Goal: Obtain resource: Download file/media

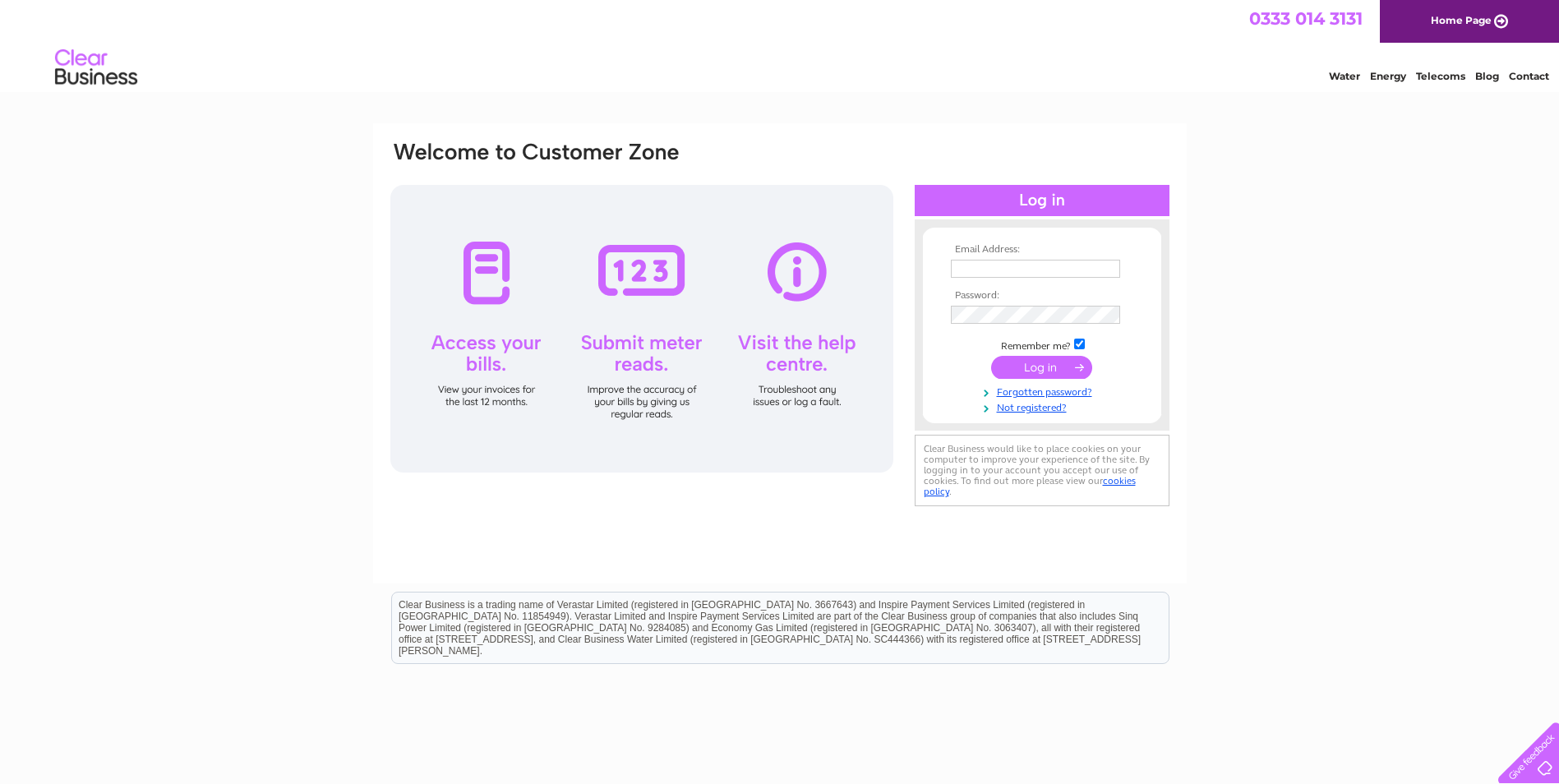
type input "ms@vtfca.co.uk"
click at [1026, 366] on input "submit" at bounding box center [1041, 367] width 102 height 23
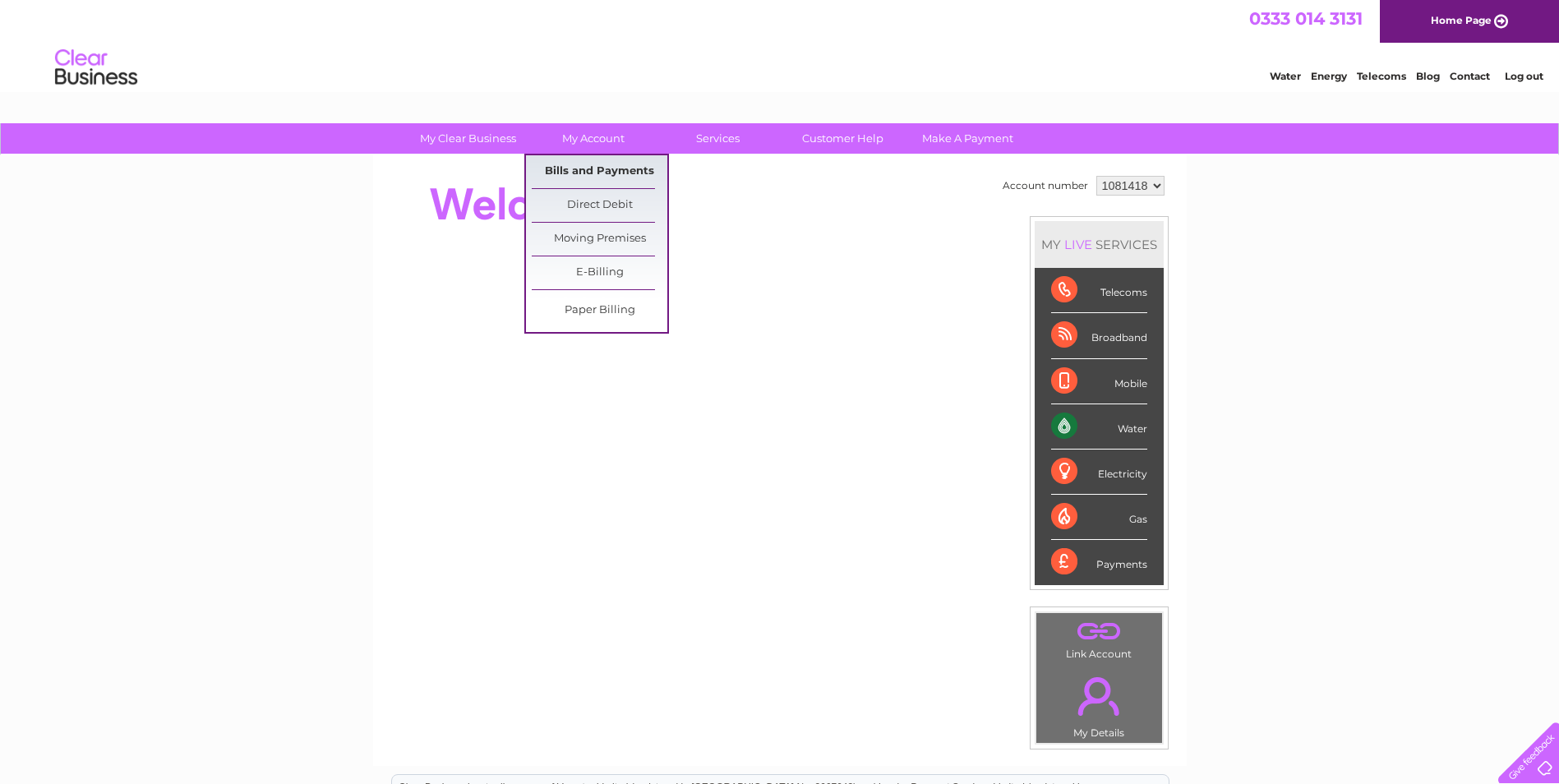
click at [574, 169] on link "Bills and Payments" at bounding box center [599, 172] width 136 height 33
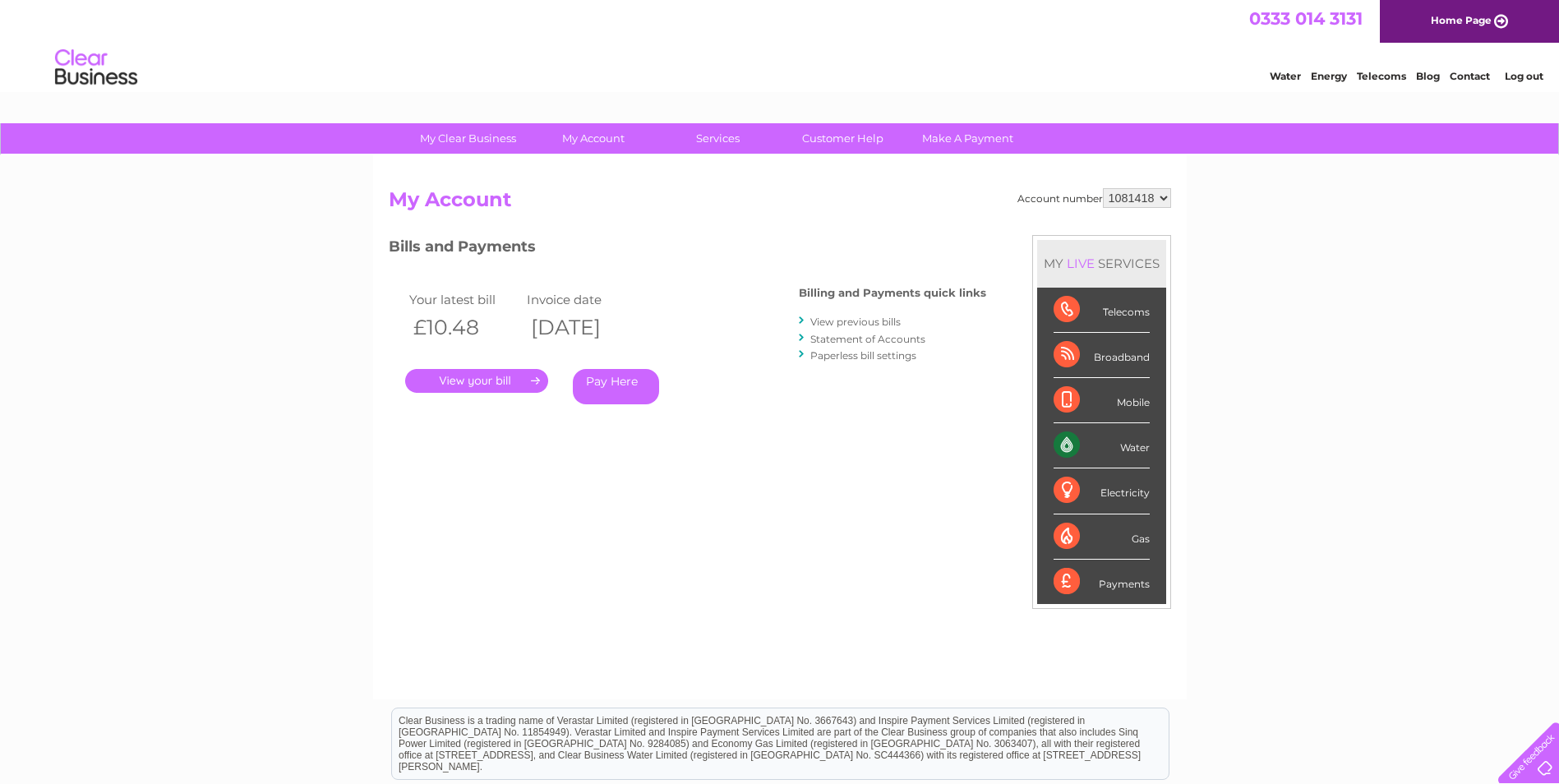
click at [857, 320] on link "View previous bills" at bounding box center [855, 322] width 91 height 13
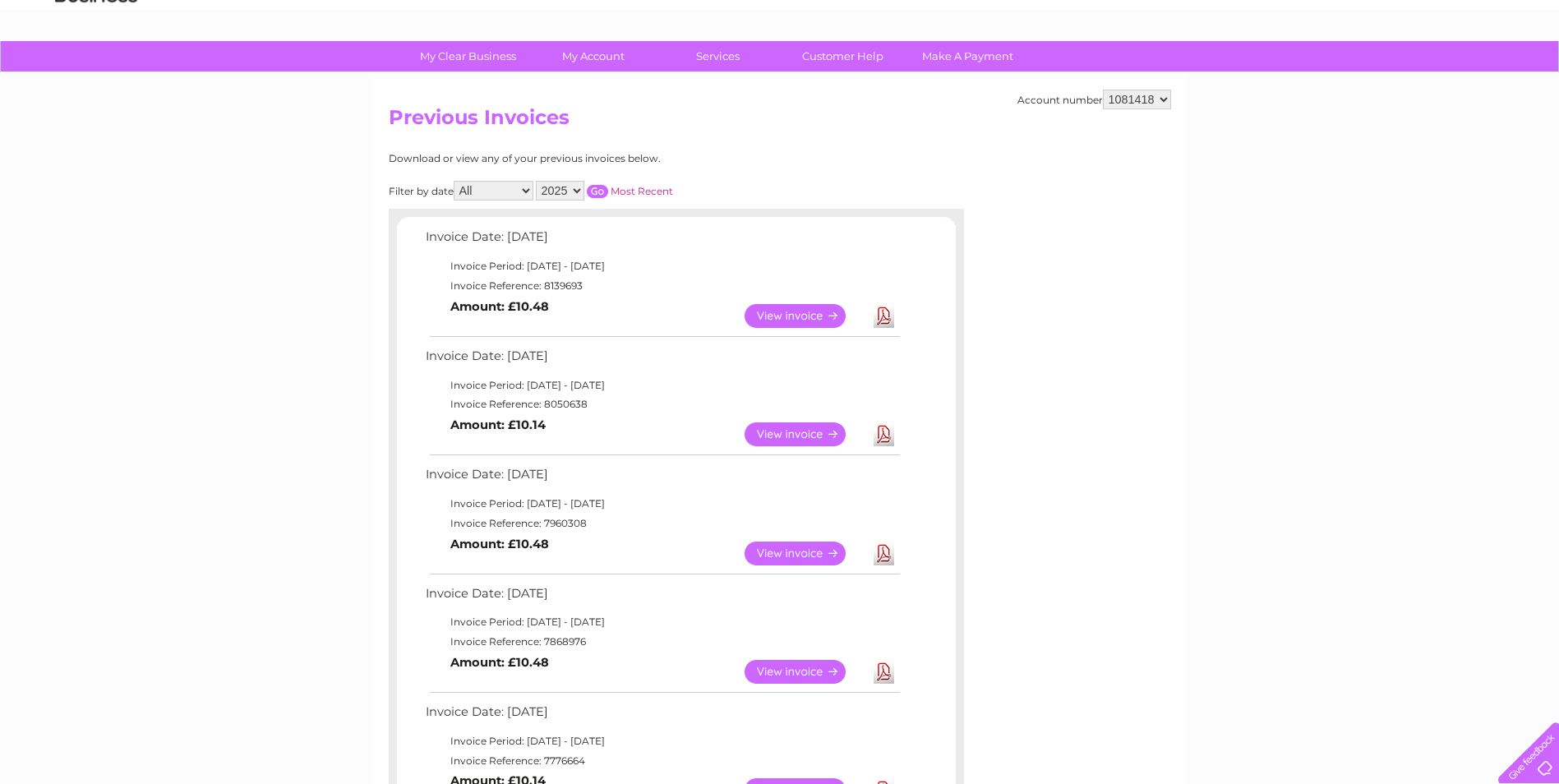
scroll to position [164, 0]
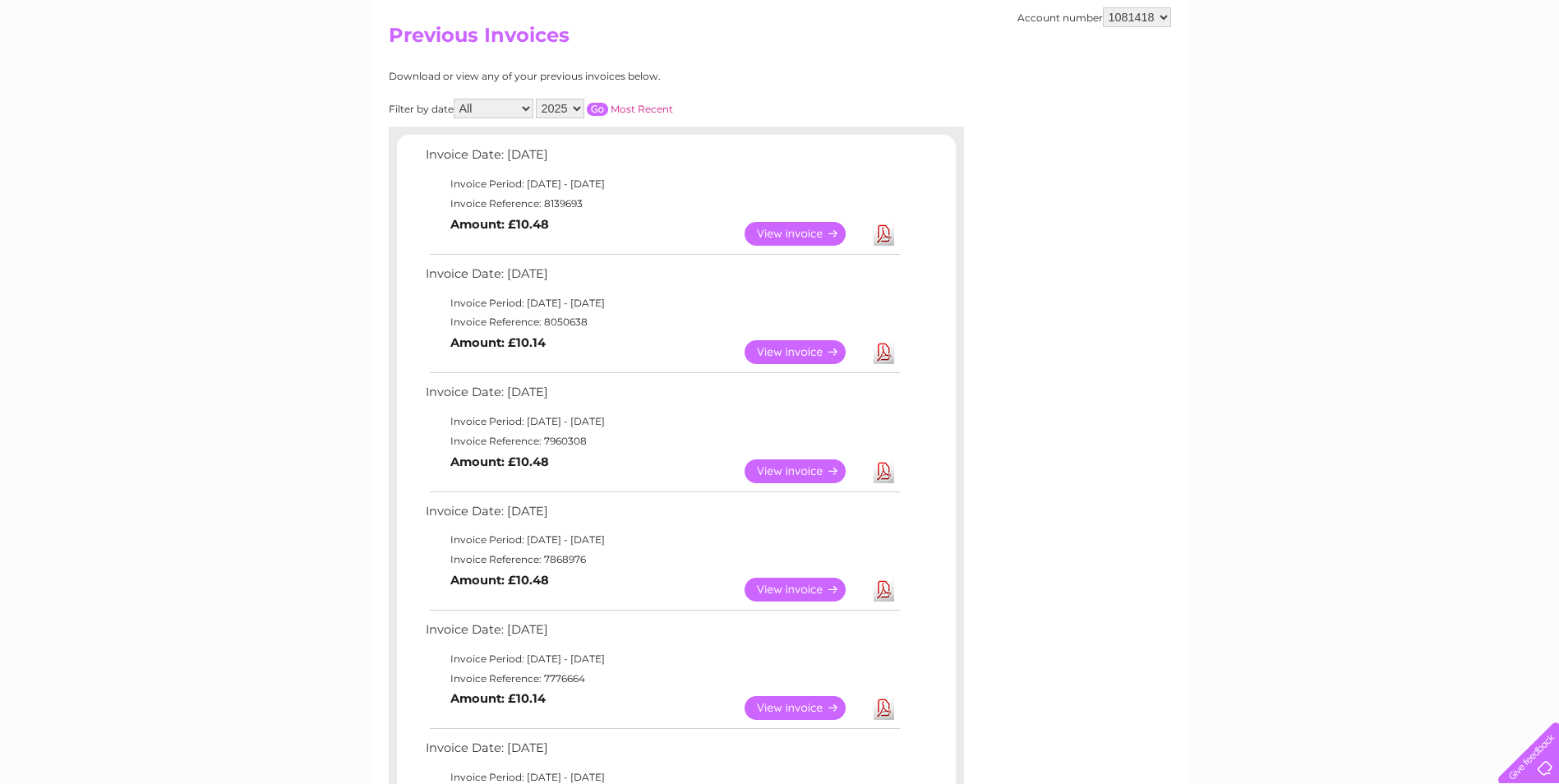
click at [790, 586] on link "View" at bounding box center [805, 589] width 120 height 24
click at [890, 473] on link "Download" at bounding box center [883, 471] width 21 height 24
click at [795, 468] on link "View" at bounding box center [805, 471] width 120 height 24
click at [794, 347] on link "View" at bounding box center [805, 352] width 120 height 24
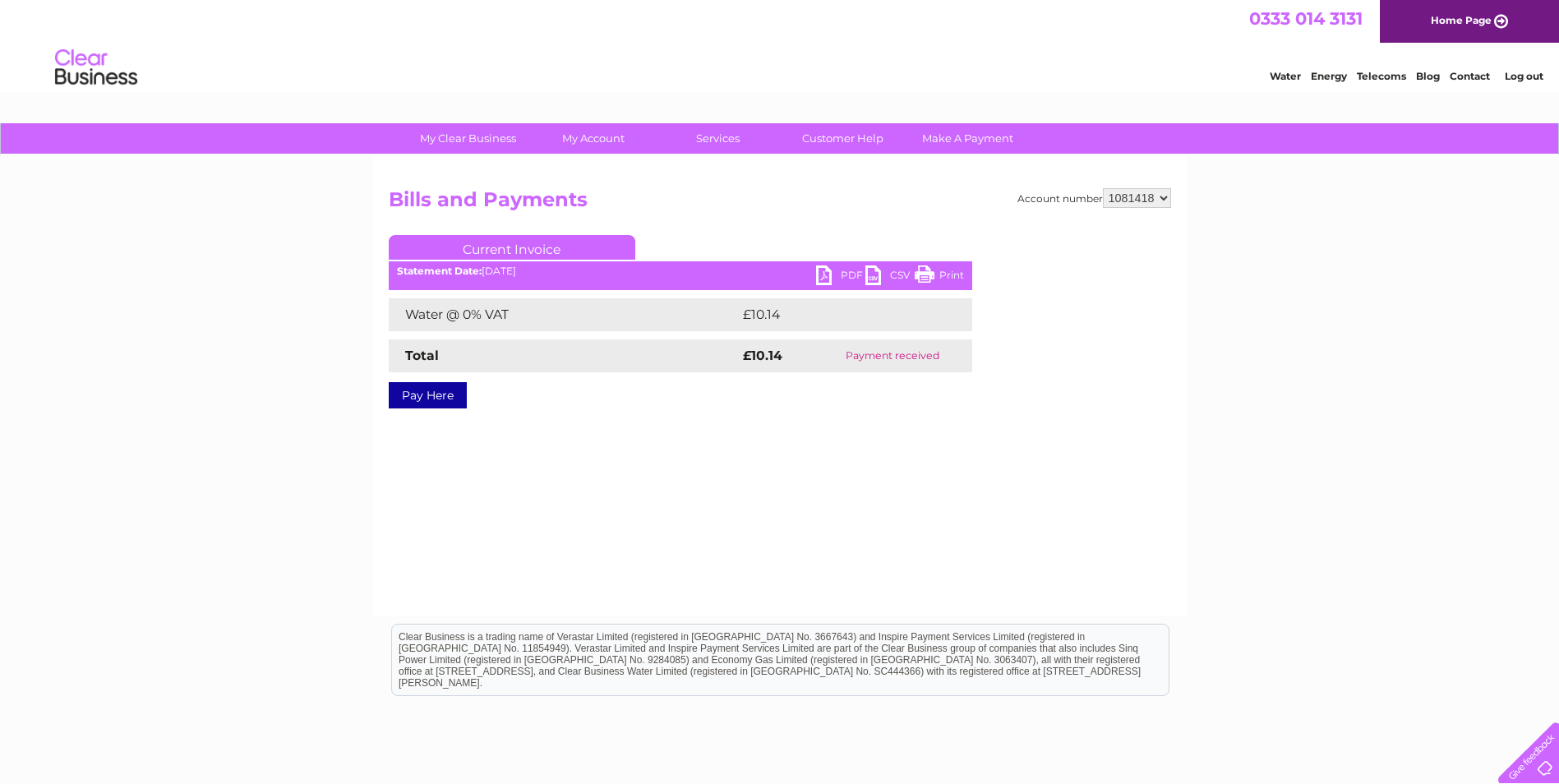
click at [844, 275] on link "PDF" at bounding box center [840, 277] width 49 height 24
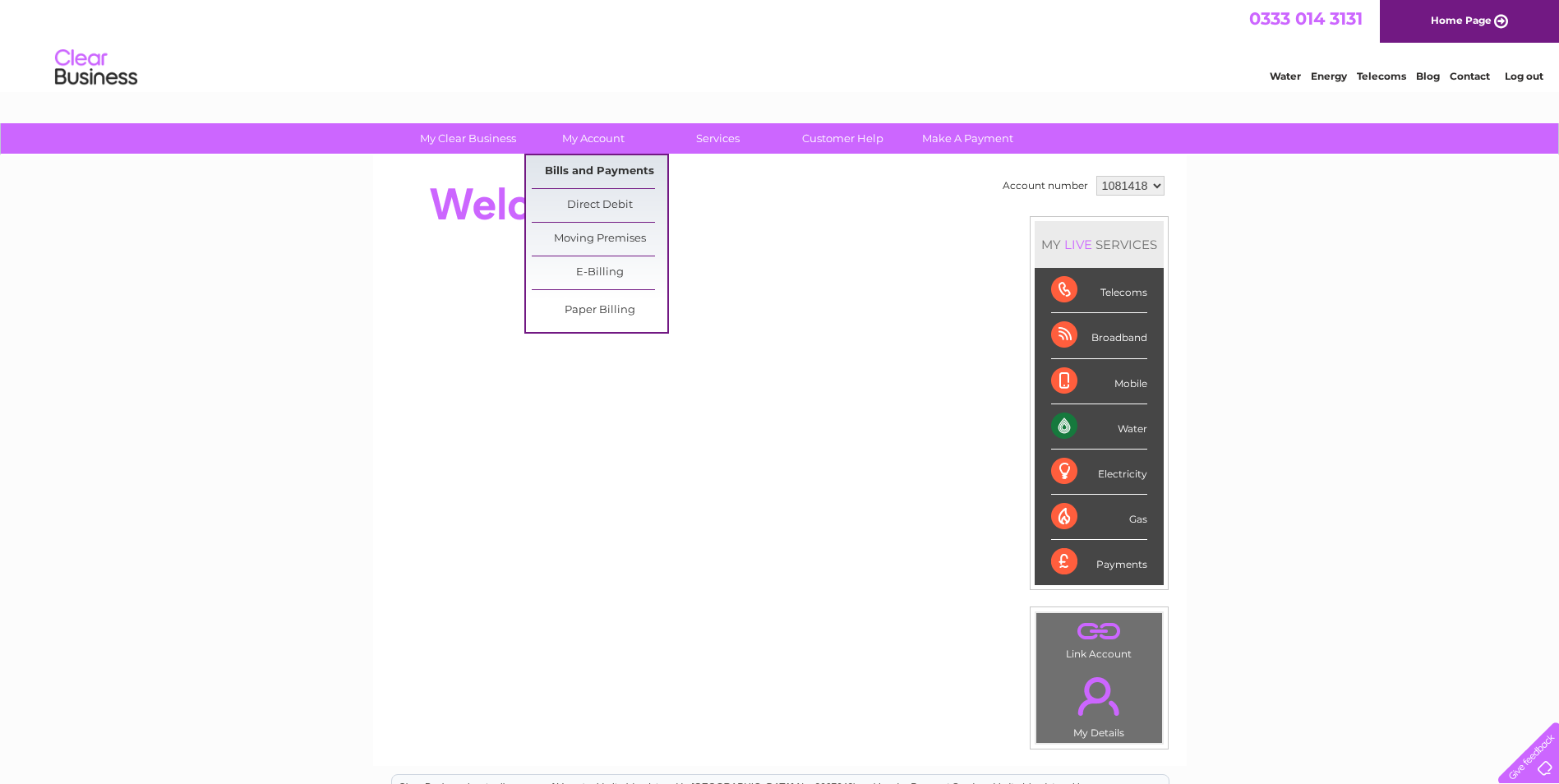
click at [584, 166] on link "Bills and Payments" at bounding box center [599, 172] width 136 height 33
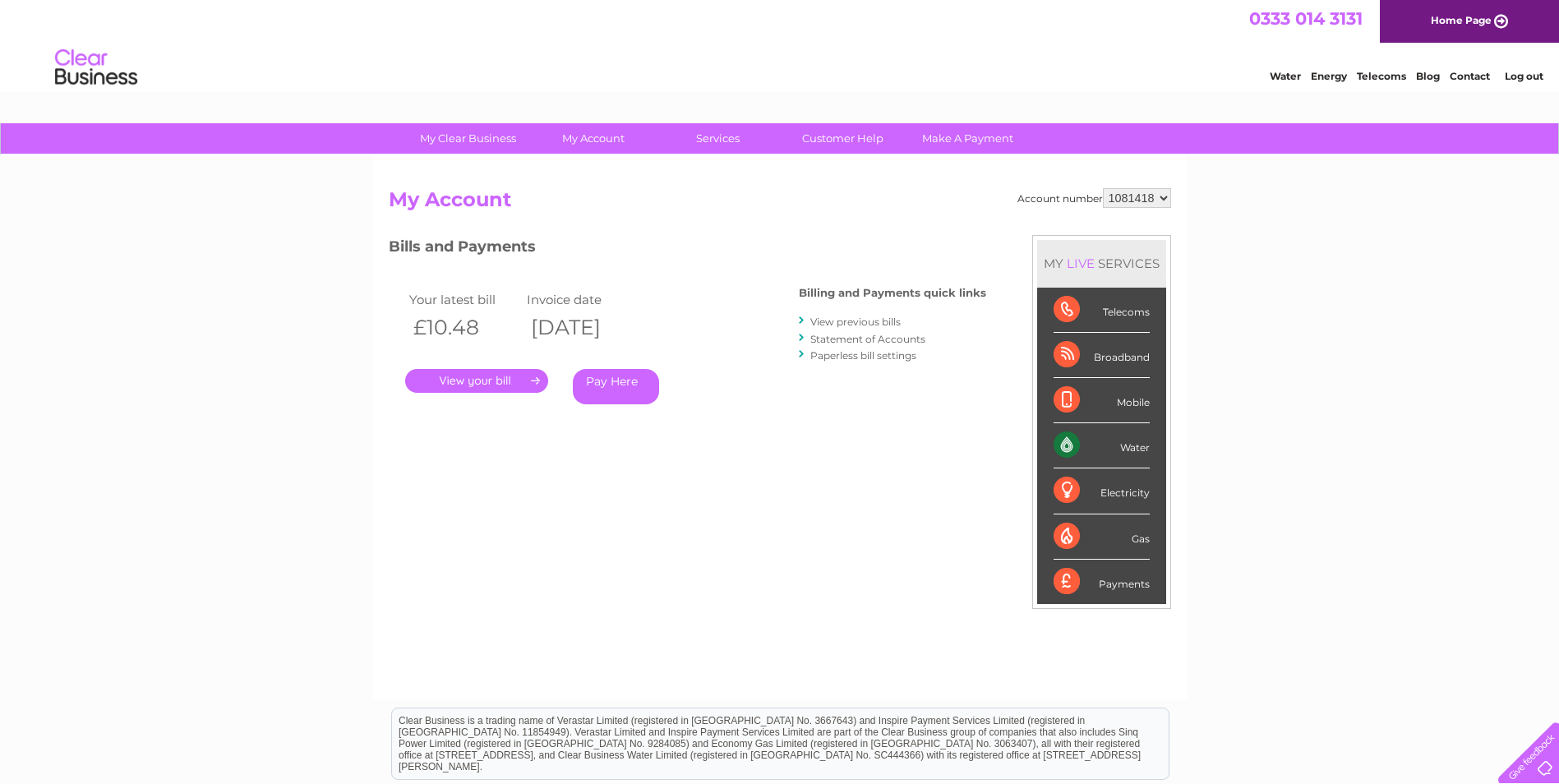
click at [488, 383] on link "." at bounding box center [476, 381] width 143 height 24
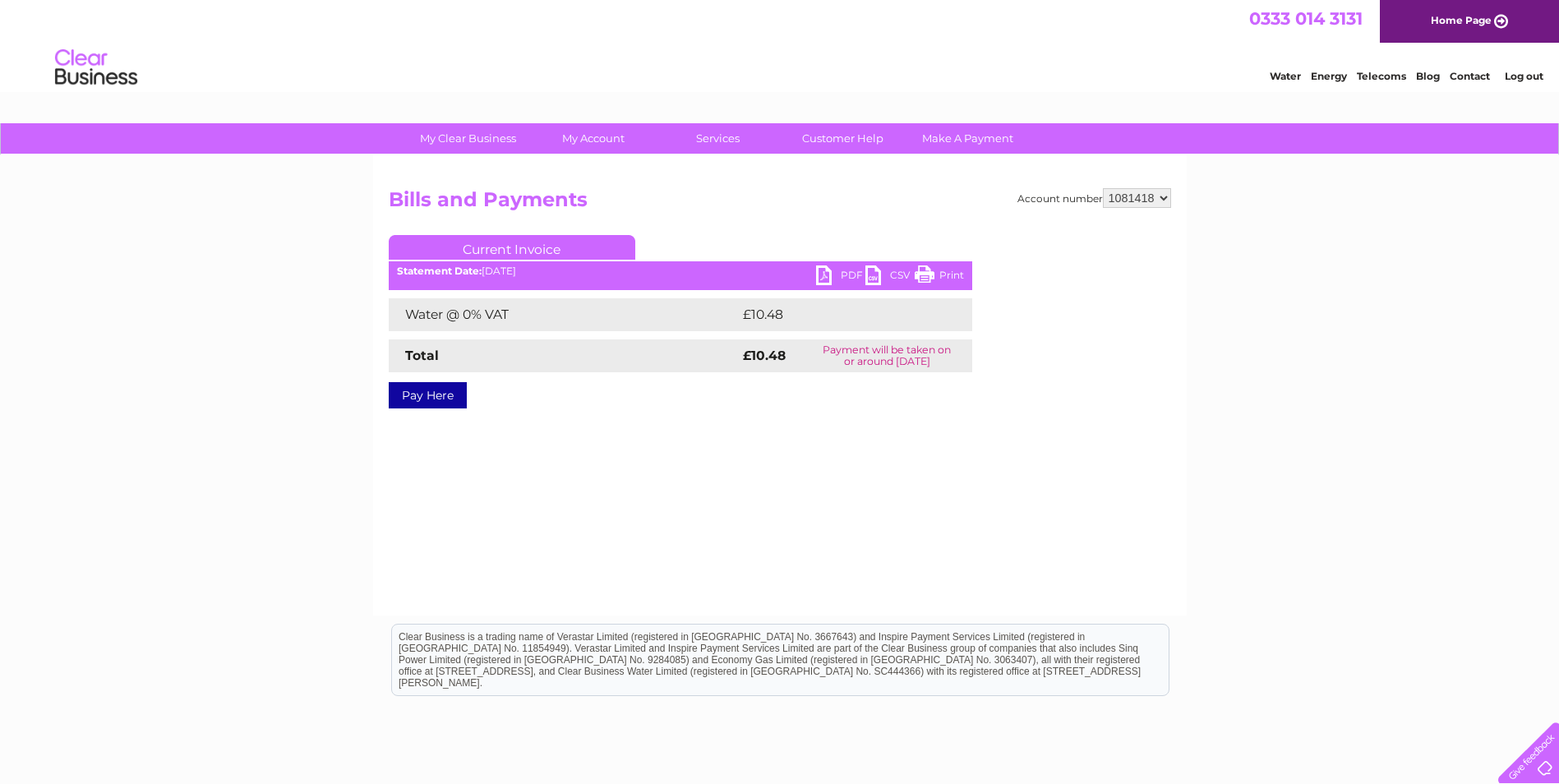
click at [828, 277] on link "PDF" at bounding box center [840, 277] width 49 height 24
